Goal: Find specific page/section: Find specific page/section

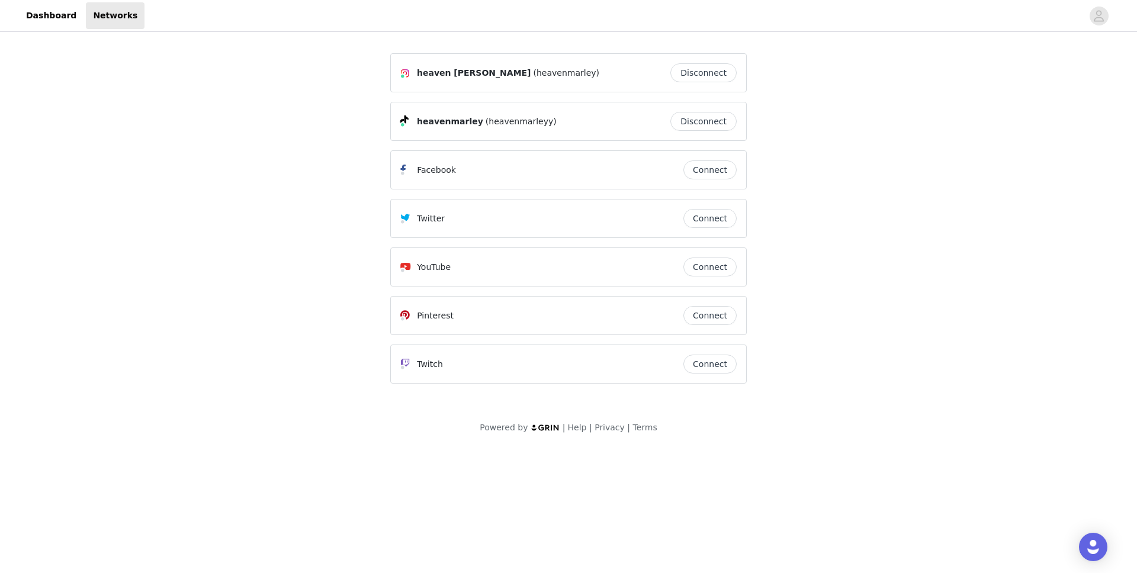
click at [470, 73] on span "heaven [PERSON_NAME]" at bounding box center [474, 73] width 114 height 12
click at [461, 127] on span "heavenmarley" at bounding box center [450, 122] width 66 height 12
click at [461, 75] on span "heaven [PERSON_NAME]" at bounding box center [474, 73] width 114 height 12
click at [403, 72] on img at bounding box center [404, 73] width 9 height 9
click at [52, 17] on link "Dashboard" at bounding box center [51, 15] width 65 height 27
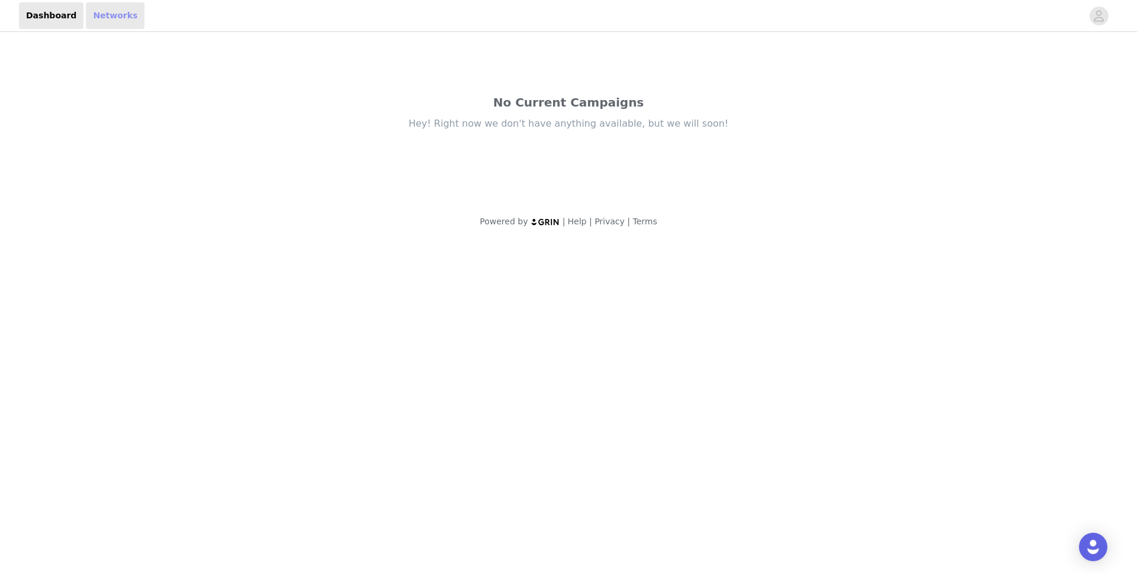
click at [108, 14] on link "Networks" at bounding box center [115, 15] width 59 height 27
